Goal: Task Accomplishment & Management: Manage account settings

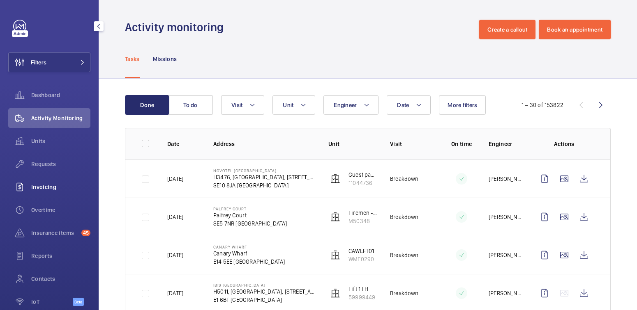
click at [41, 186] on span "Invoicing" at bounding box center [60, 187] width 59 height 8
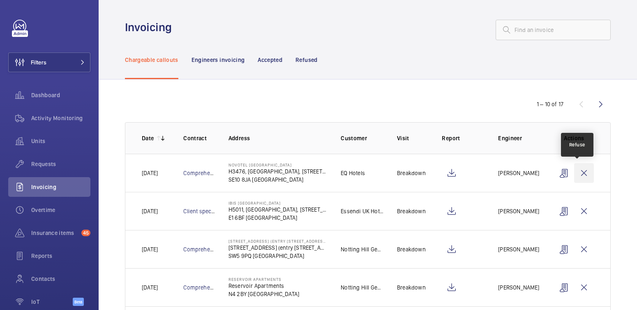
click at [579, 175] on wm-front-icon-button at bounding box center [584, 173] width 20 height 20
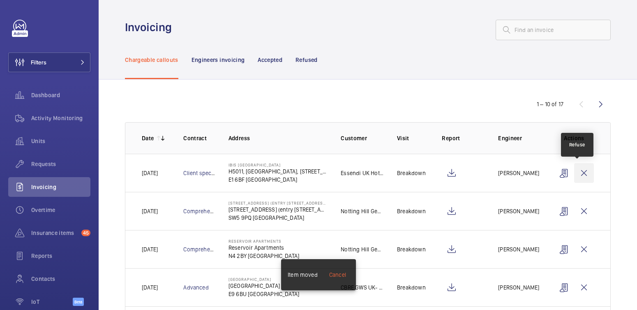
click at [579, 174] on wm-front-icon-button at bounding box center [584, 173] width 20 height 20
click at [580, 172] on wm-front-icon-button at bounding box center [584, 173] width 20 height 20
click at [581, 172] on wm-front-icon-button at bounding box center [584, 173] width 20 height 20
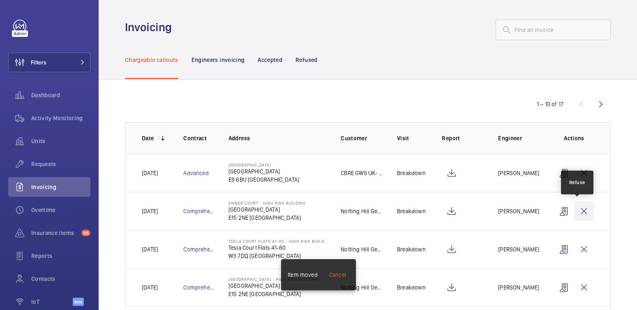
click at [578, 209] on wm-front-icon-button at bounding box center [584, 212] width 20 height 20
click at [579, 212] on wm-front-icon-button at bounding box center [584, 212] width 20 height 20
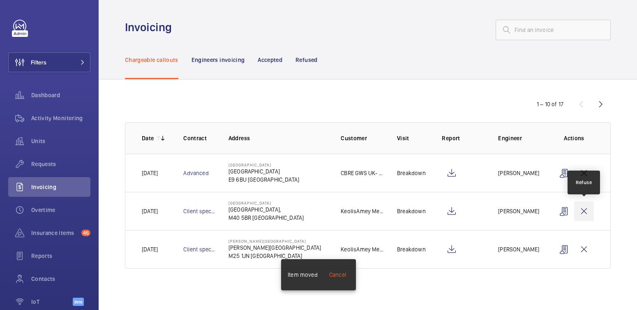
click at [582, 211] on wm-front-icon-button at bounding box center [584, 212] width 20 height 20
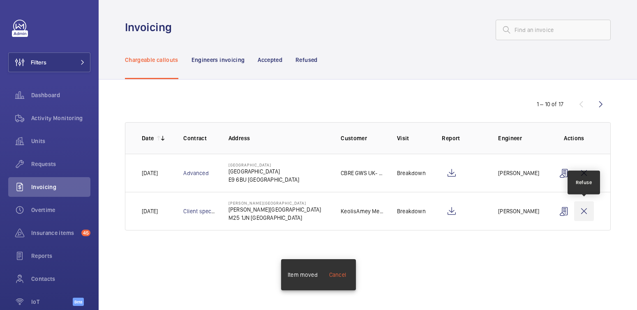
click at [586, 212] on wm-front-icon-button at bounding box center [584, 212] width 20 height 20
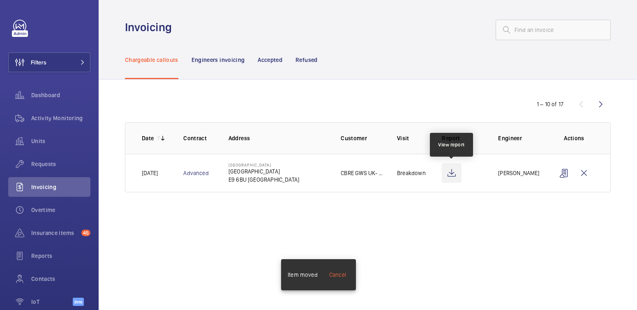
click at [452, 175] on wm-front-icon-button at bounding box center [451, 173] width 20 height 20
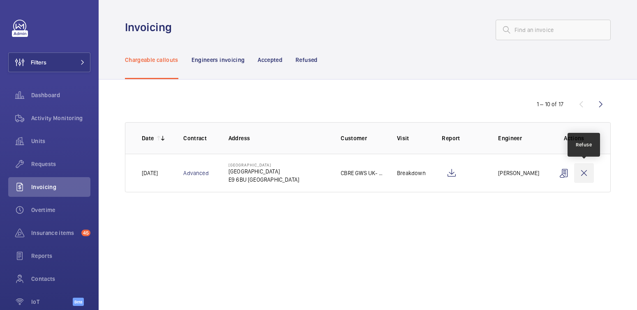
click at [587, 177] on wm-front-icon-button at bounding box center [584, 173] width 20 height 20
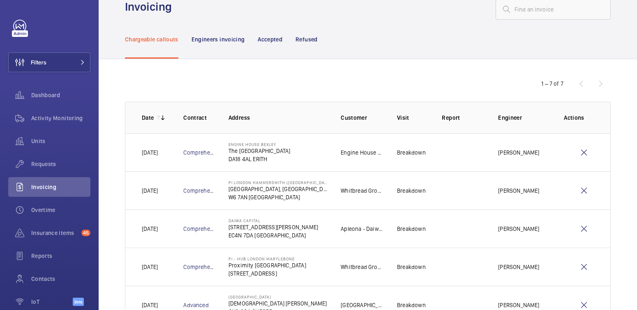
scroll to position [21, 0]
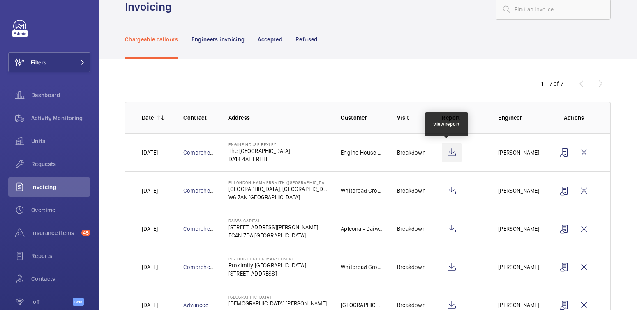
click at [448, 153] on wm-front-icon-button at bounding box center [451, 153] width 20 height 20
